Goal: Find contact information: Find contact information

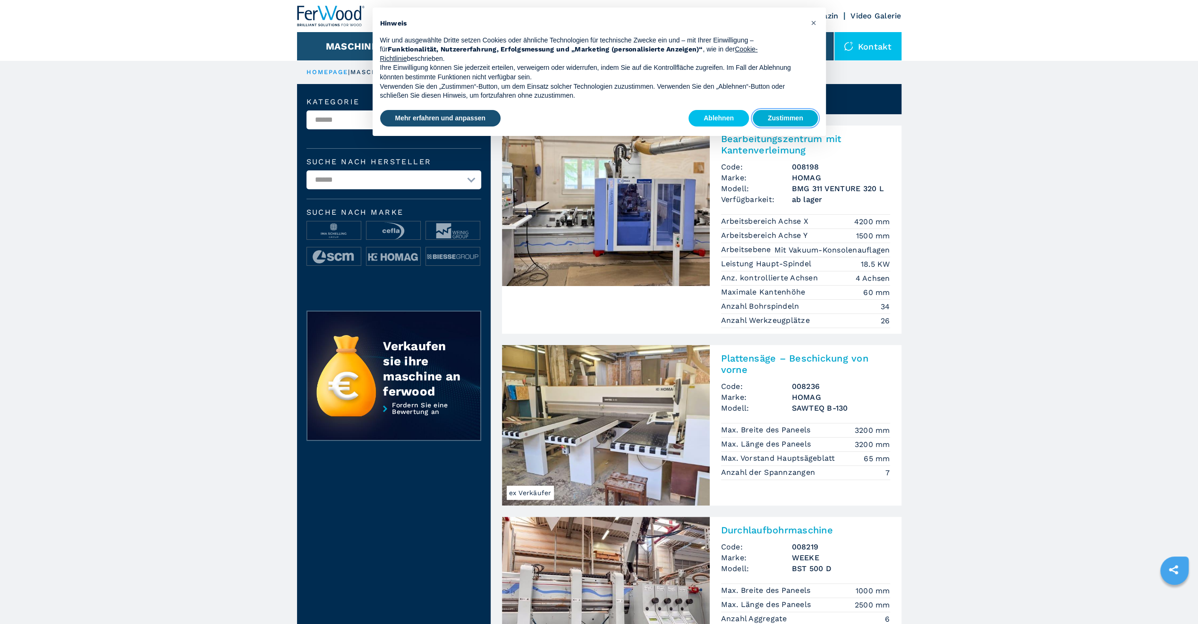
click at [793, 122] on button "Zustimmen" at bounding box center [785, 118] width 66 height 17
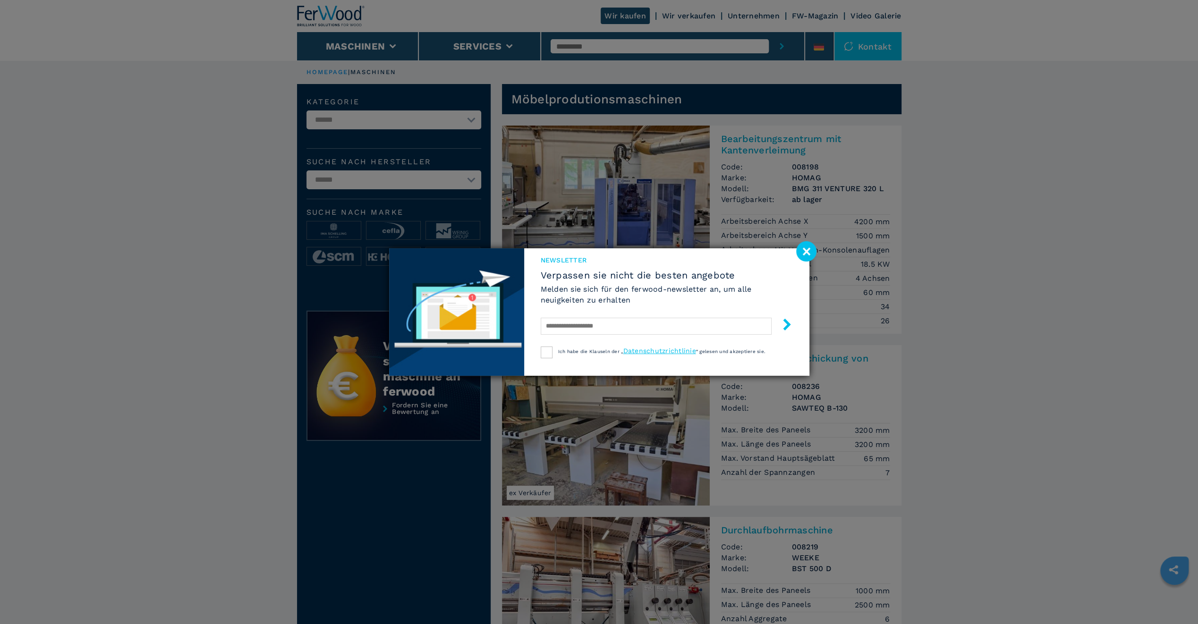
click at [811, 255] on image at bounding box center [806, 251] width 20 height 20
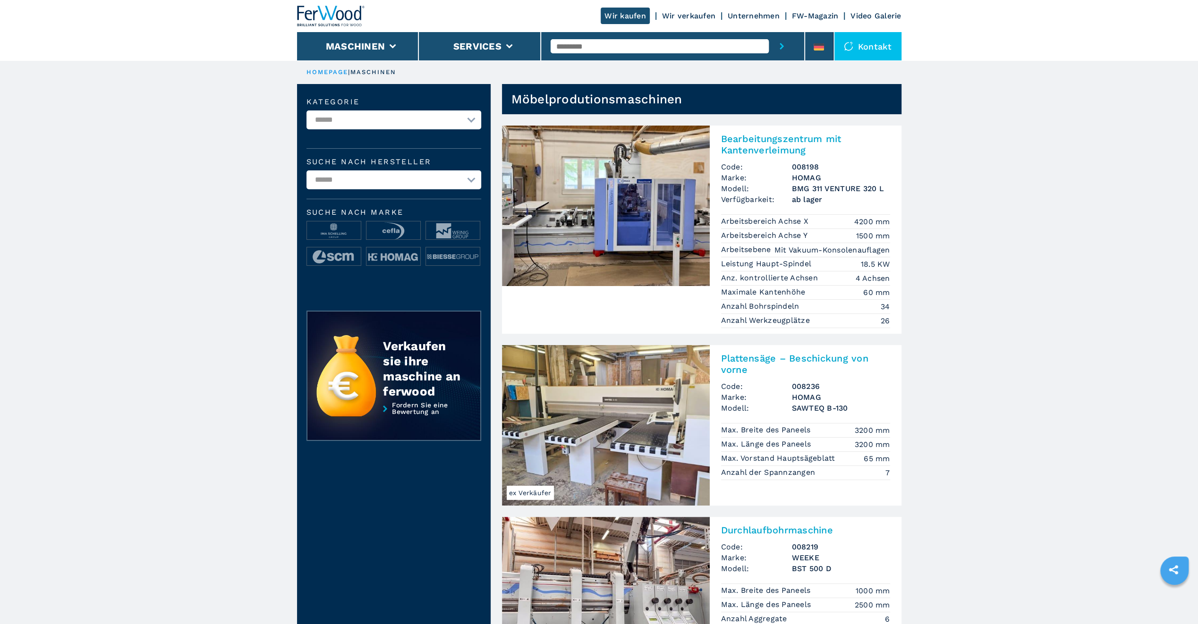
click at [696, 15] on link "Wir verkaufen" at bounding box center [688, 15] width 53 height 9
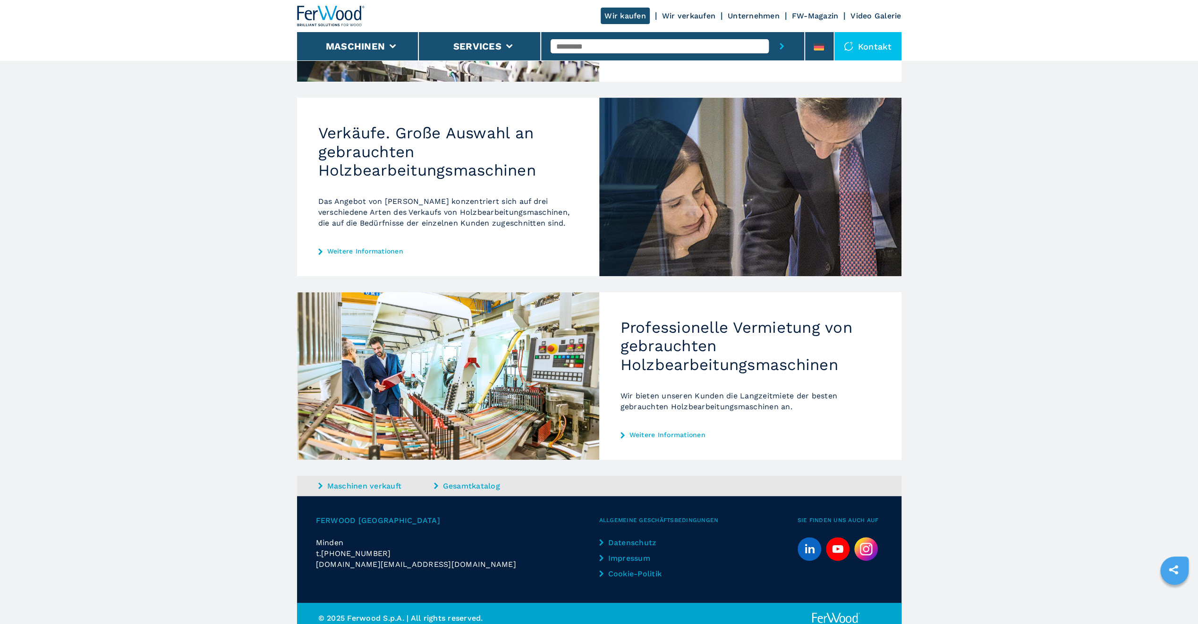
scroll to position [287, 0]
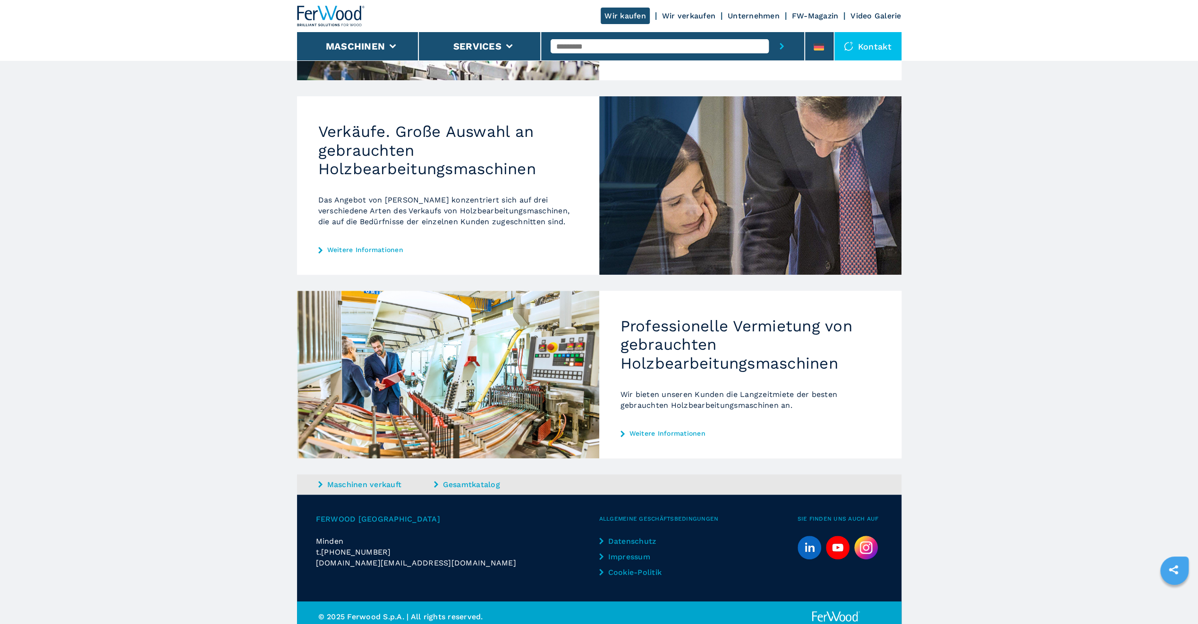
click at [400, 560] on span "[DOMAIN_NAME][EMAIL_ADDRESS][DOMAIN_NAME]" at bounding box center [416, 563] width 200 height 11
